Goal: Navigation & Orientation: Find specific page/section

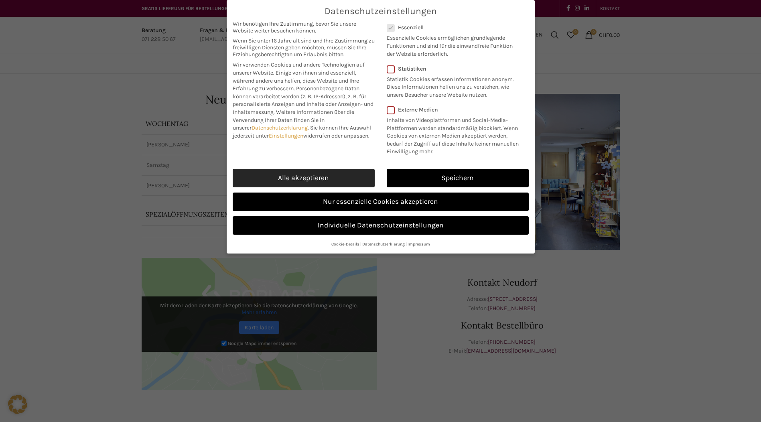
click at [299, 178] on link "Alle akzeptieren" at bounding box center [304, 178] width 142 height 18
checkbox input "true"
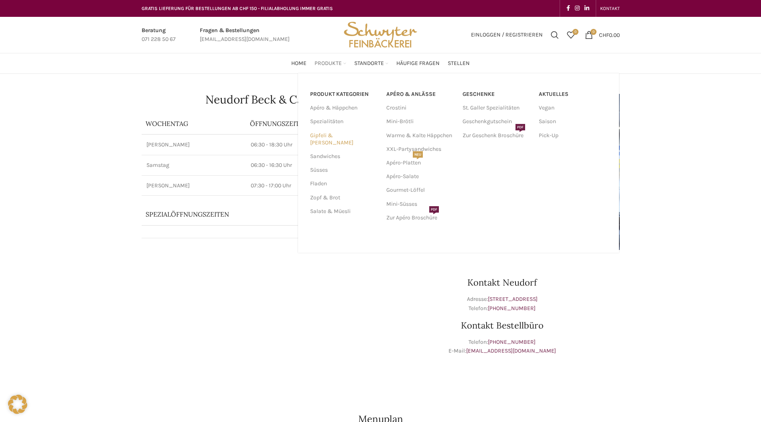
click at [334, 134] on link "Gipfeli & [PERSON_NAME]" at bounding box center [343, 139] width 67 height 21
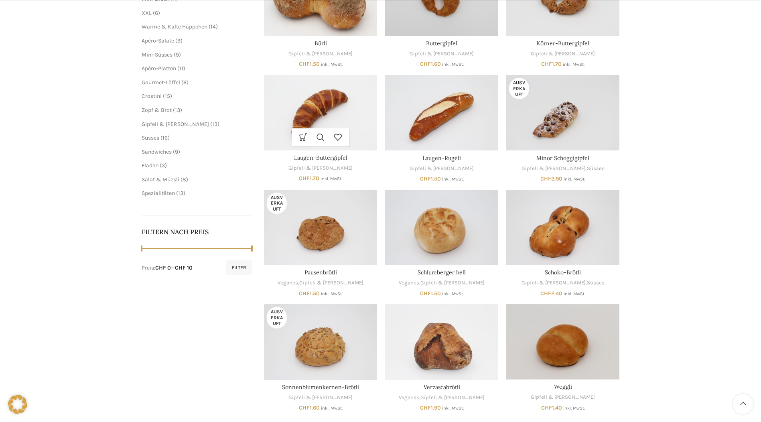
scroll to position [120, 0]
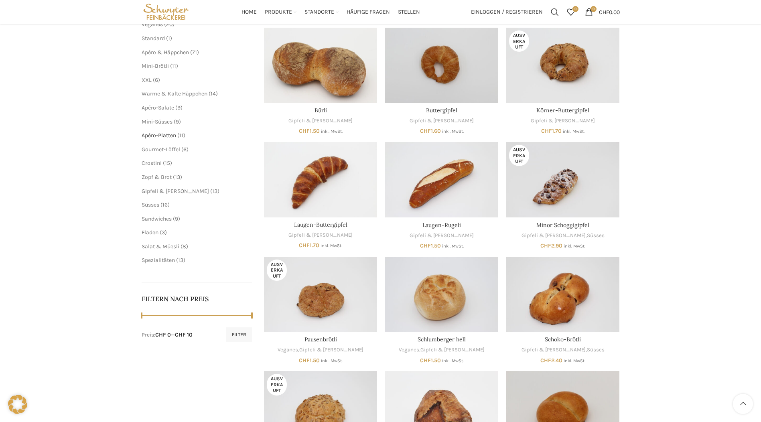
click at [168, 134] on span "Apéro-Platten" at bounding box center [159, 135] width 35 height 7
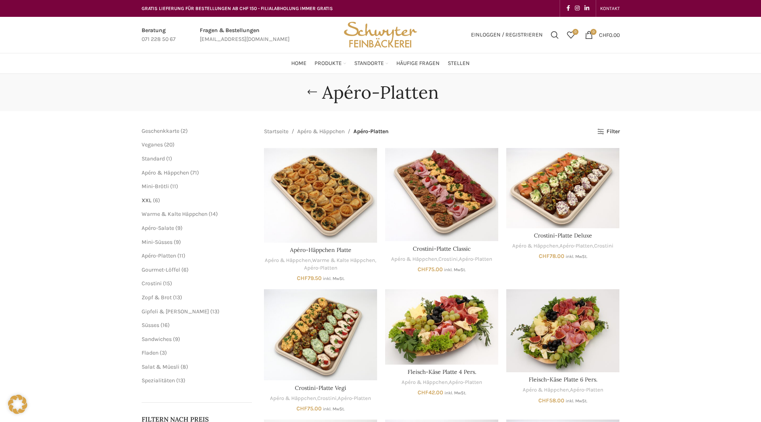
click at [147, 200] on span "XXL" at bounding box center [147, 200] width 10 height 7
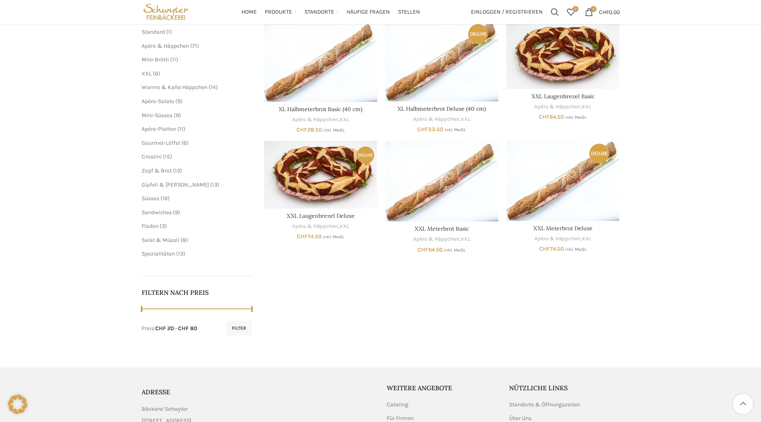
scroll to position [80, 0]
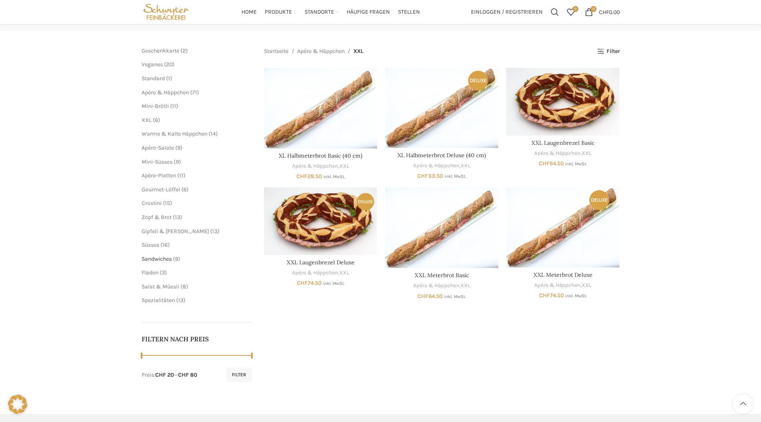
click at [161, 260] on span "Sandwiches" at bounding box center [157, 259] width 30 height 7
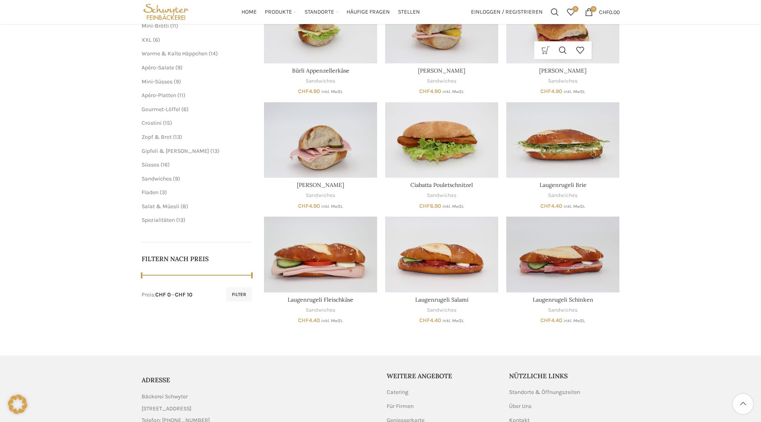
scroll to position [40, 0]
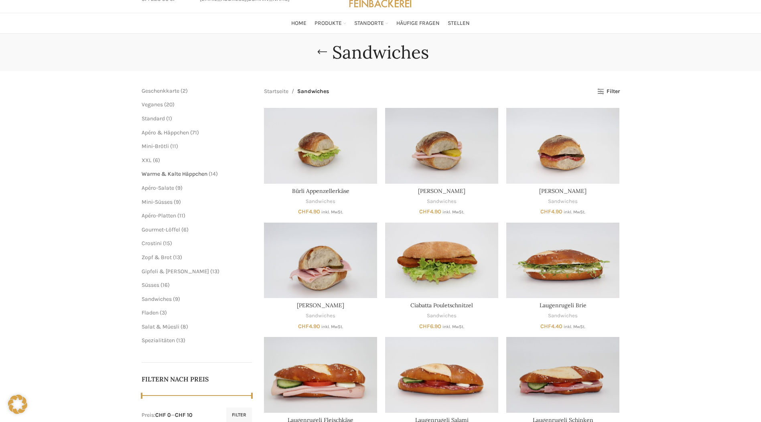
click at [171, 173] on span "Warme & Kalte Häppchen" at bounding box center [175, 174] width 66 height 7
